Goal: Transaction & Acquisition: Purchase product/service

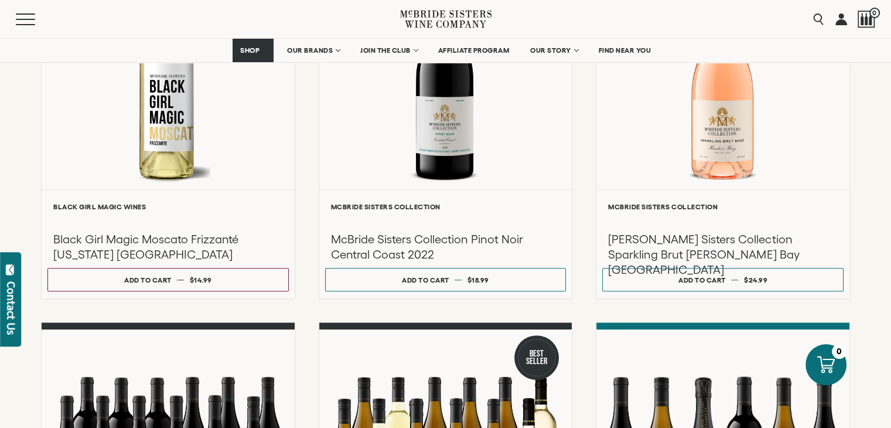
scroll to position [635, 0]
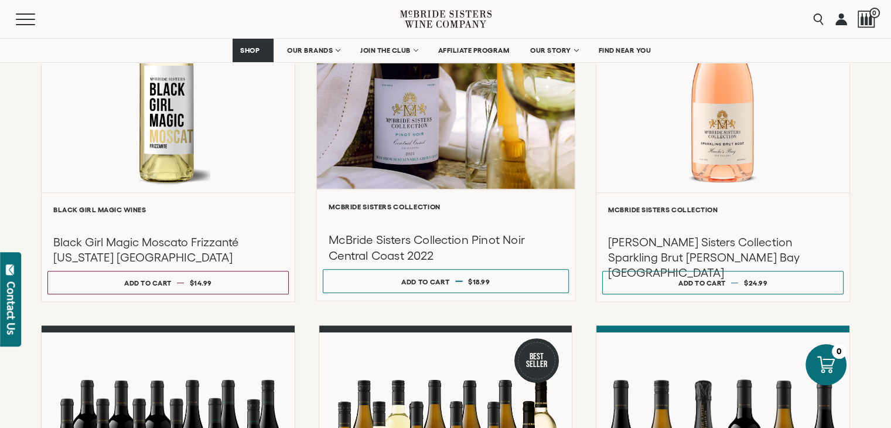
click at [425, 243] on h3 "McBride Sisters Collection Pinot Noir Central Coast 2022" at bounding box center [446, 247] width 234 height 31
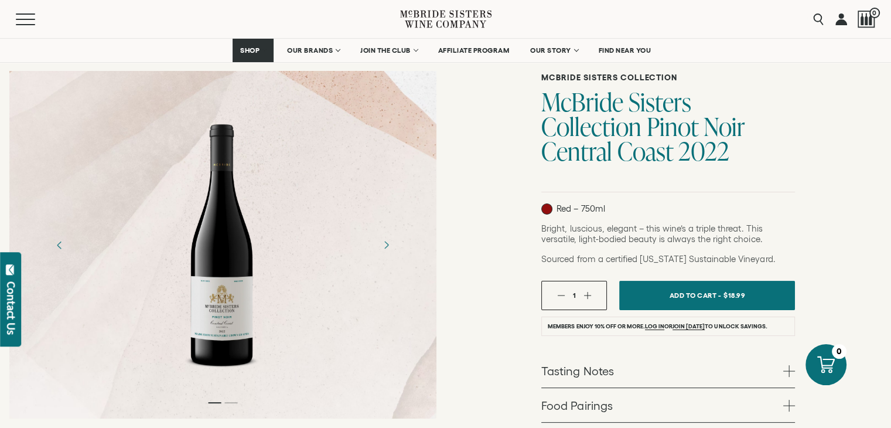
scroll to position [74, 0]
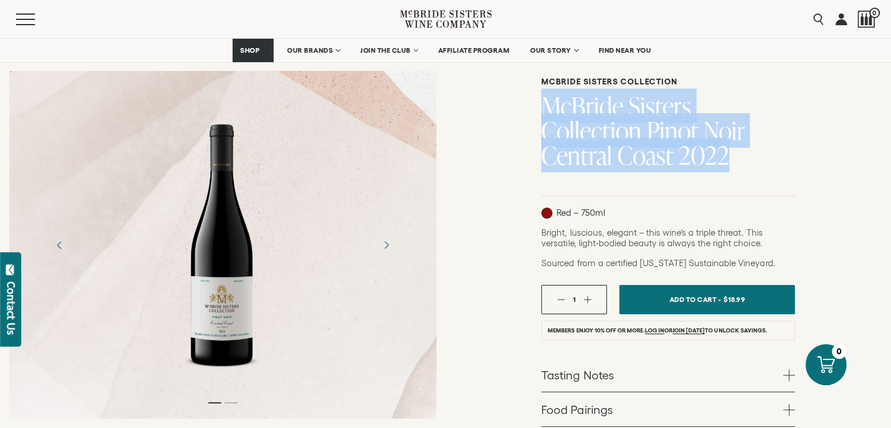
drag, startPoint x: 541, startPoint y: 103, endPoint x: 602, endPoint y: 159, distance: 82.1
click at [602, 159] on h1 "McBride Sisters Collection Pinot Noir Central Coast 2022" at bounding box center [668, 131] width 254 height 74
copy h1 "McBride Sisters Collection Pinot Noir Central Coast 2022"
click at [408, 313] on div at bounding box center [222, 245] width 427 height 264
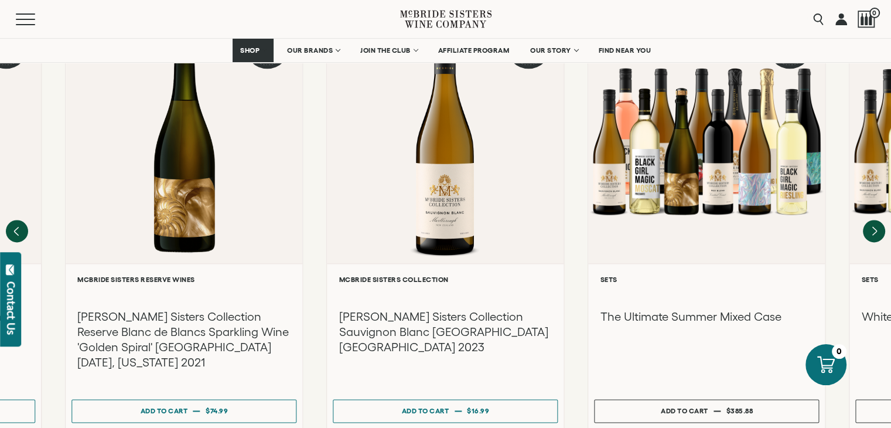
scroll to position [1573, 0]
